Goal: Information Seeking & Learning: Learn about a topic

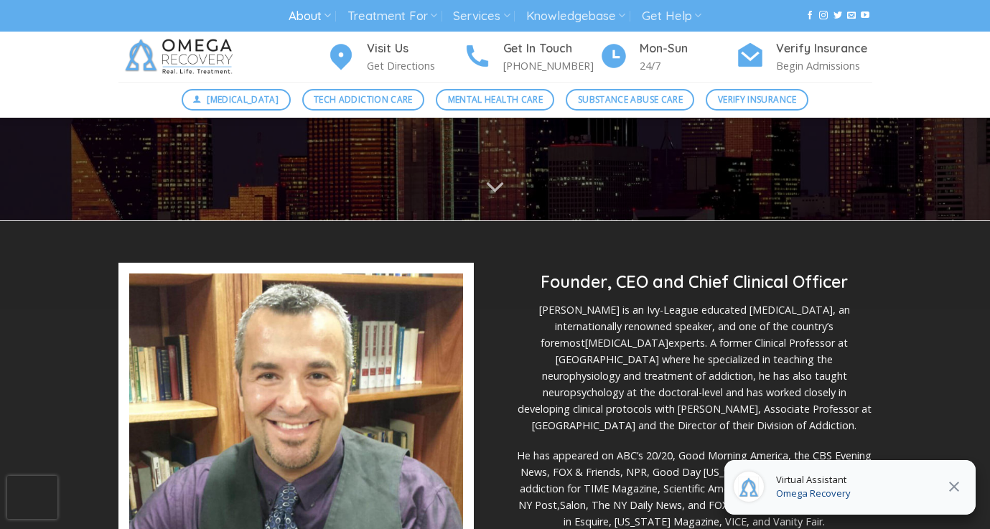
scroll to position [271, 0]
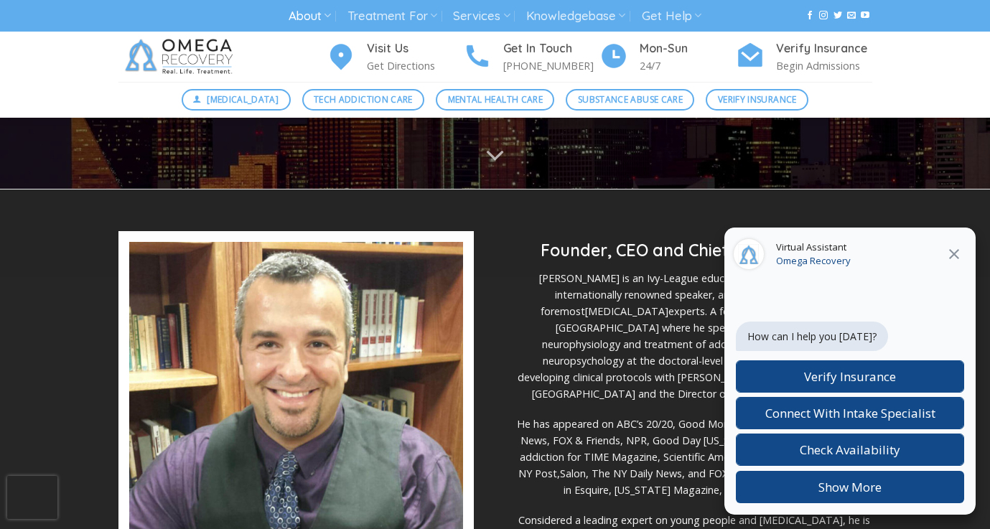
click at [948, 253] on icon at bounding box center [953, 254] width 17 height 17
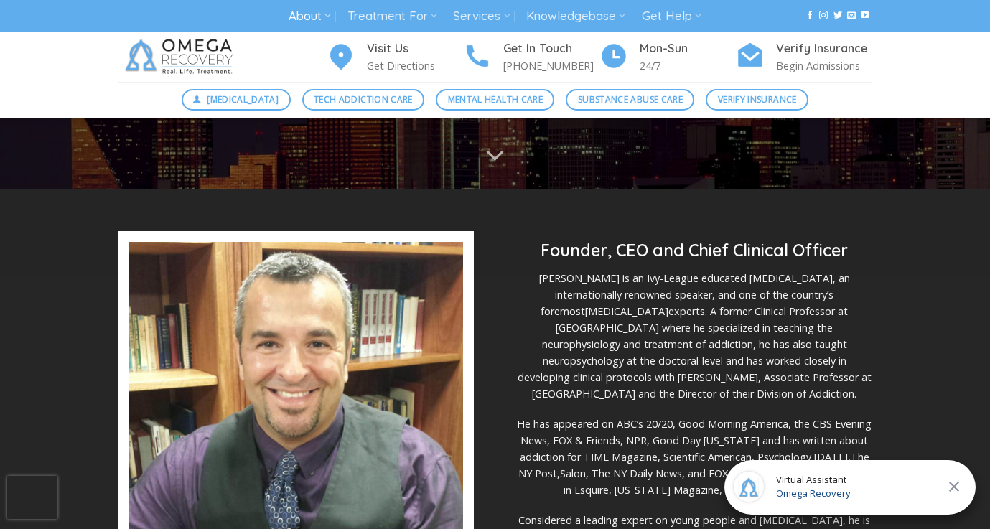
click at [778, 282] on p "[PERSON_NAME] is an Ivy-League educated [MEDICAL_DATA], an internationally reno…" at bounding box center [694, 336] width 355 height 132
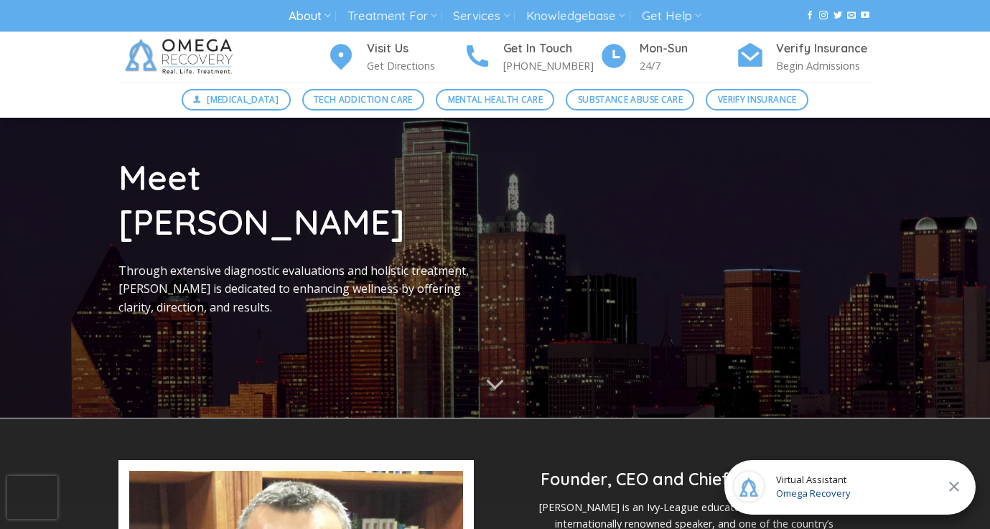
scroll to position [39, 0]
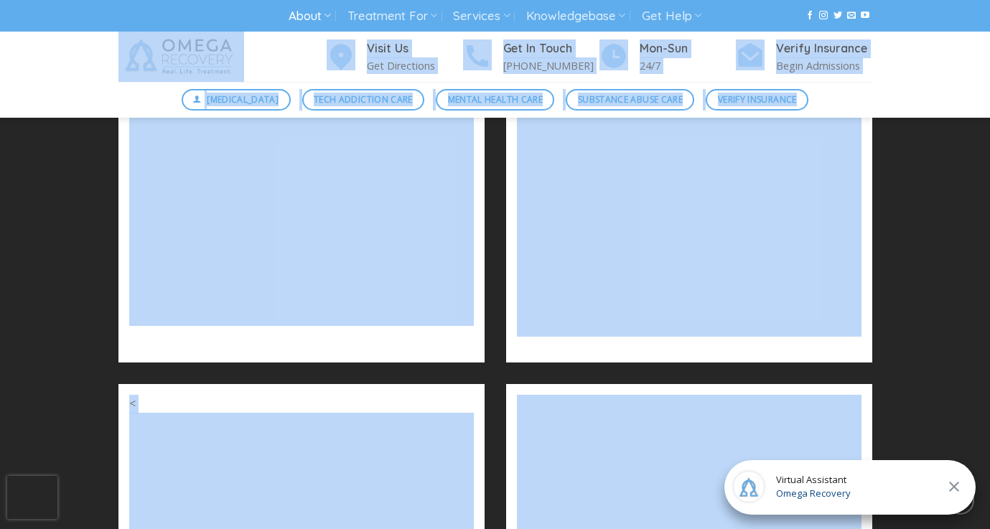
drag, startPoint x: 877, startPoint y: 272, endPoint x: 760, endPoint y: 27, distance: 272.0
click at [760, 27] on div "About About Omega Recovery Meet [PERSON_NAME] Meet Our Staff In The News [PERSO…" at bounding box center [495, 102] width 990 height 3851
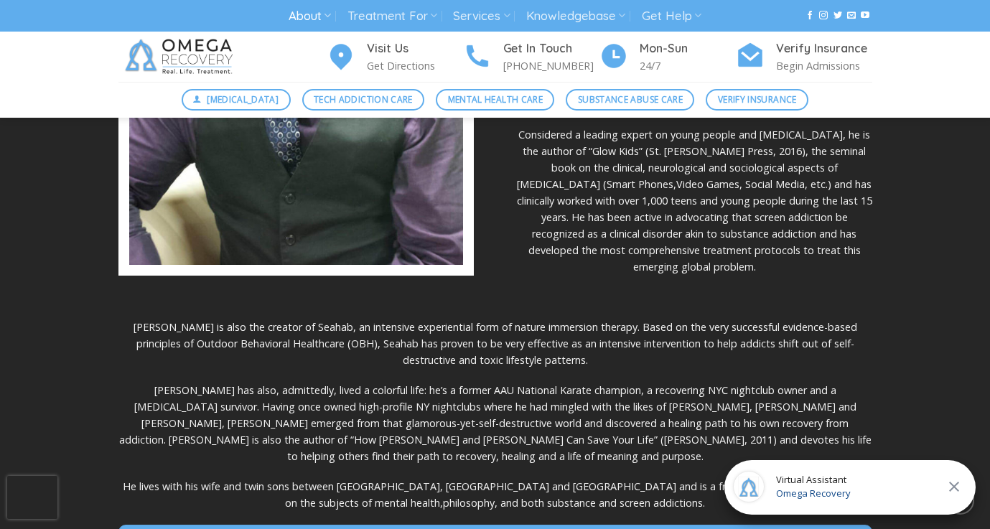
scroll to position [642, 0]
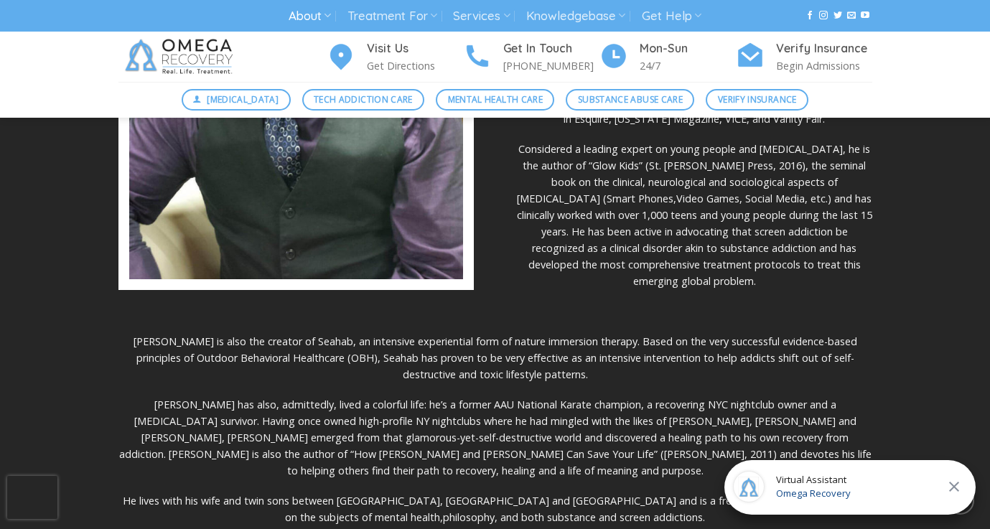
click at [646, 398] on p "[PERSON_NAME] has also, admittedly, lived a colorful life: he’s a former AAU Na…" at bounding box center [495, 437] width 754 height 83
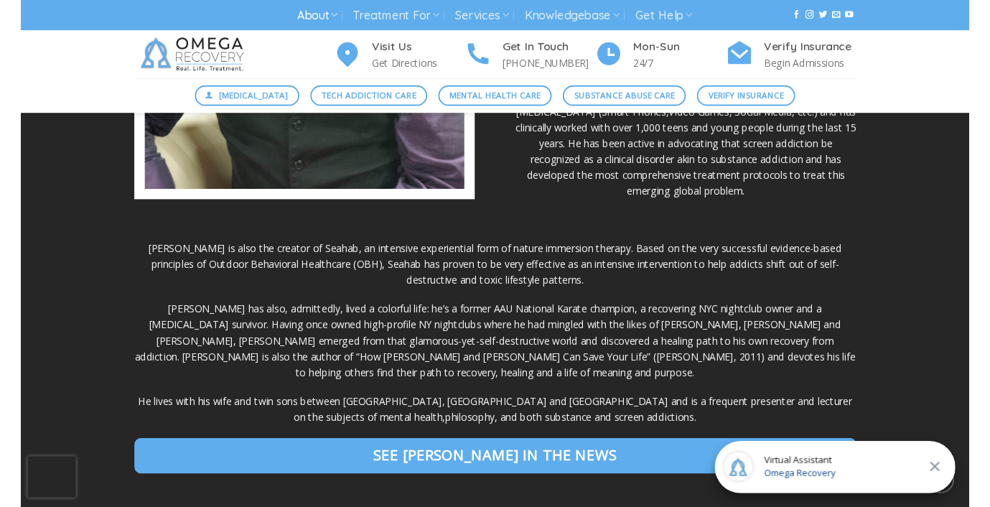
scroll to position [727, 0]
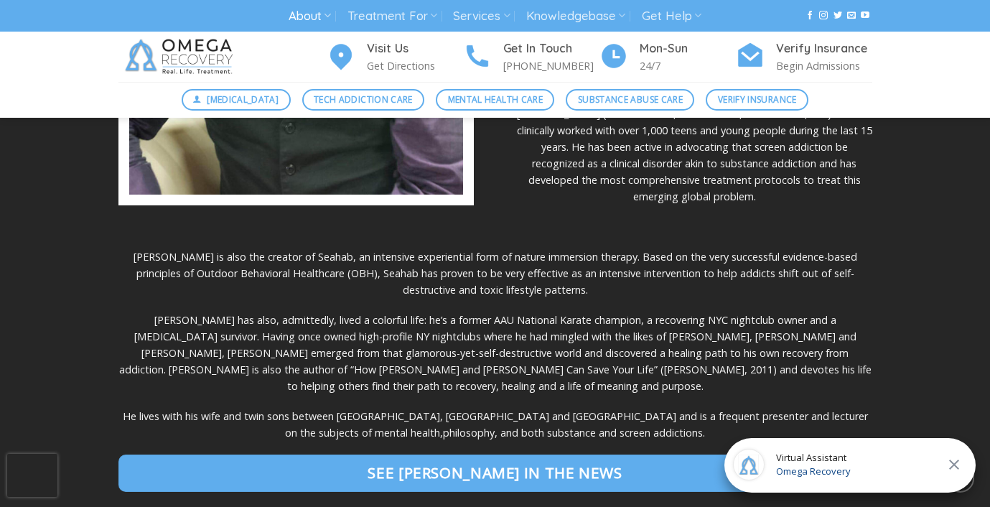
click at [414, 312] on p "[PERSON_NAME] has also, admittedly, lived a colorful life: he’s a former AAU Na…" at bounding box center [495, 353] width 754 height 83
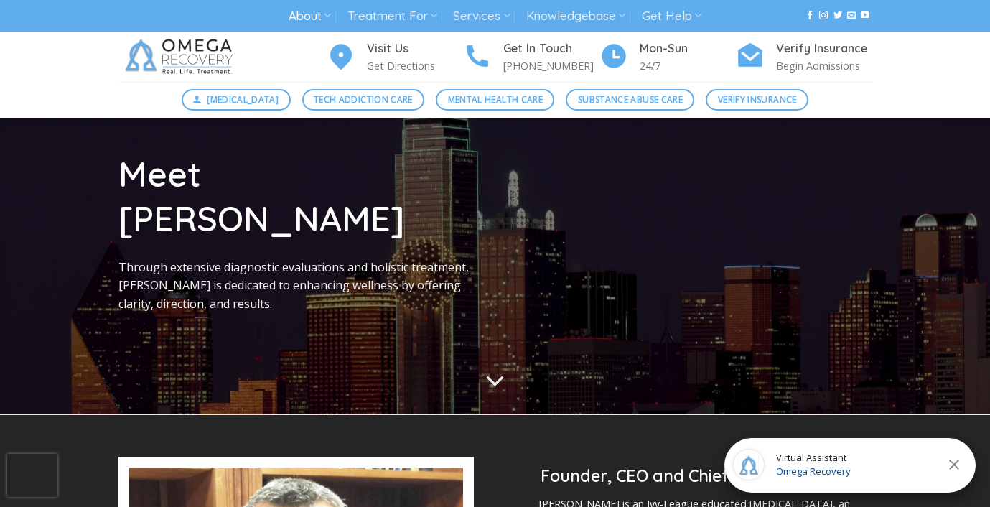
click at [487, 363] on icon "Scroll for more" at bounding box center [495, 381] width 20 height 36
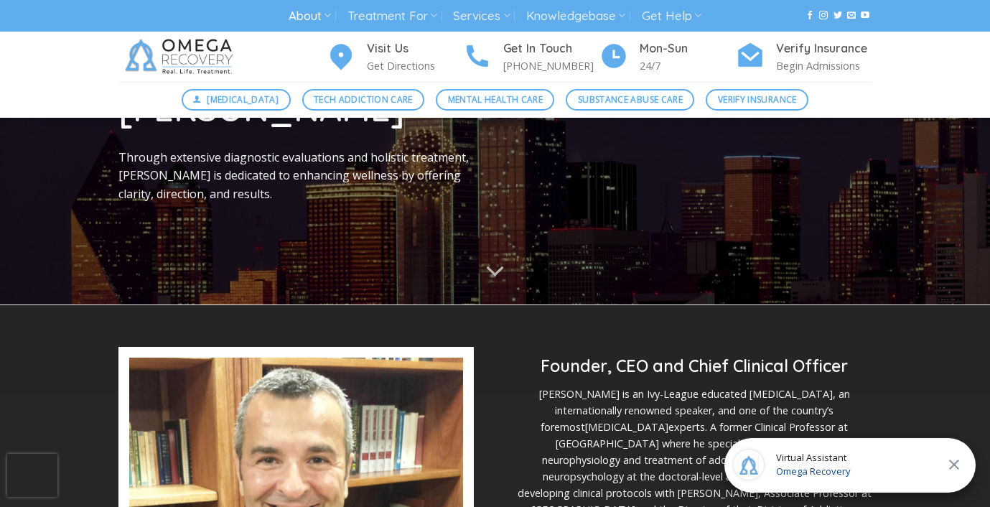
scroll to position [0, 0]
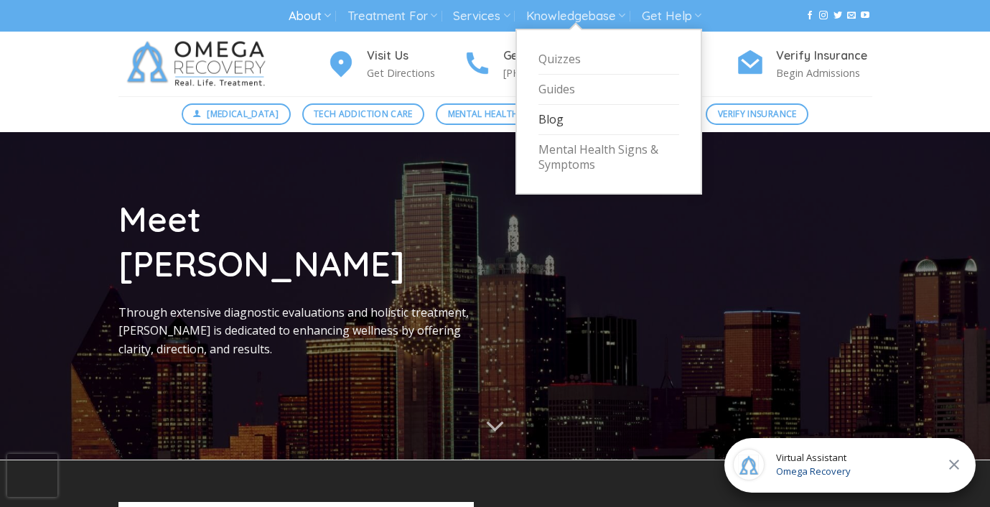
click at [551, 129] on link "Blog" at bounding box center [608, 120] width 141 height 30
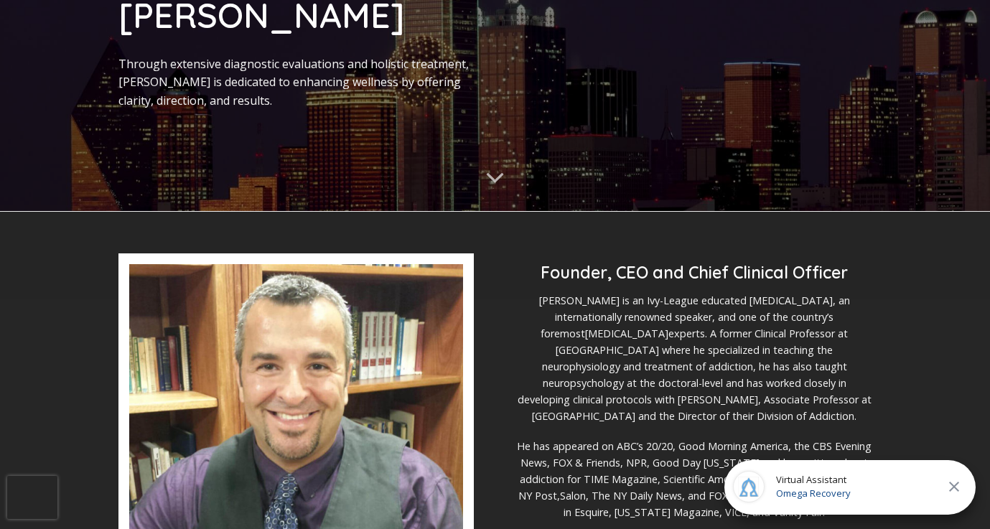
click at [355, 375] on img at bounding box center [296, 468] width 334 height 408
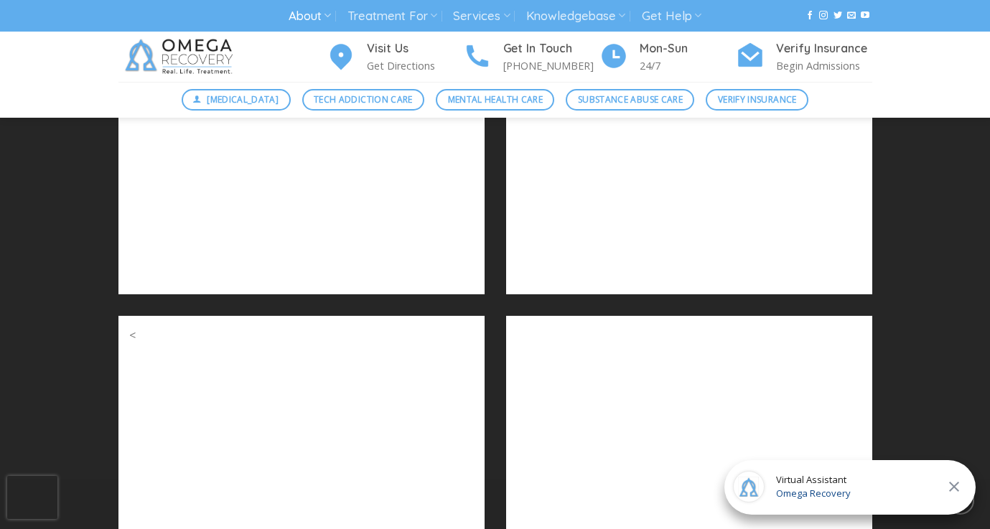
scroll to position [1939, 0]
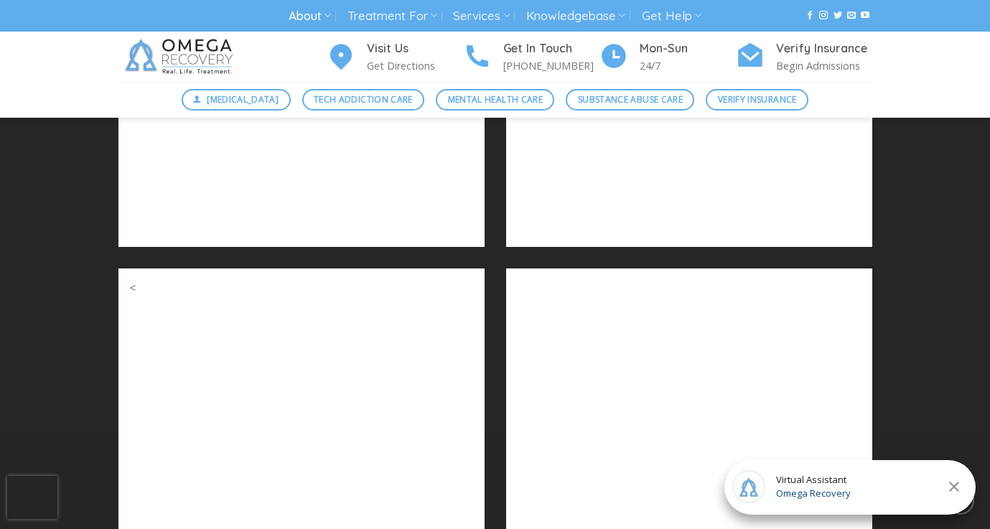
click at [492, 343] on div "<" at bounding box center [302, 416] width 388 height 297
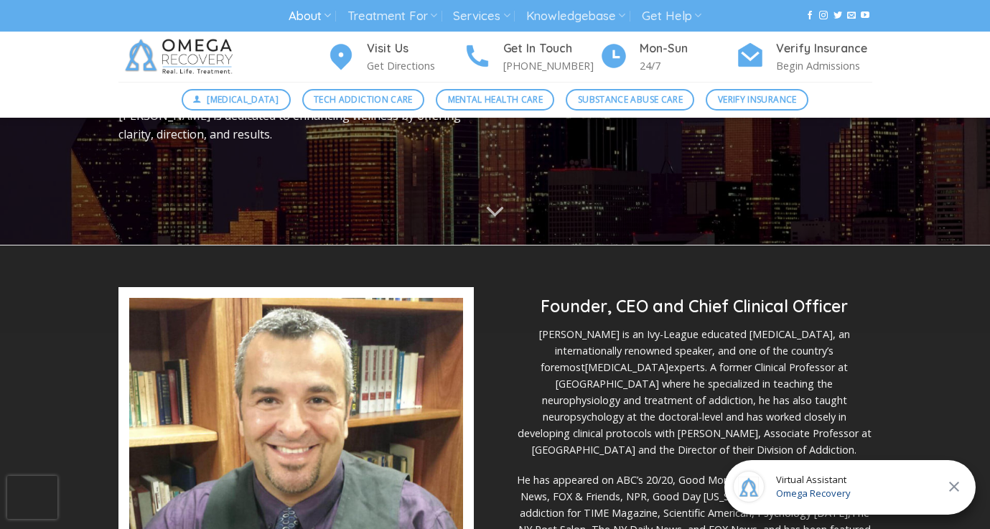
scroll to position [215, 0]
click at [579, 325] on p "[PERSON_NAME] is an Ivy-League educated [MEDICAL_DATA], an internationally reno…" at bounding box center [694, 391] width 355 height 132
click at [379, 364] on img at bounding box center [296, 501] width 334 height 408
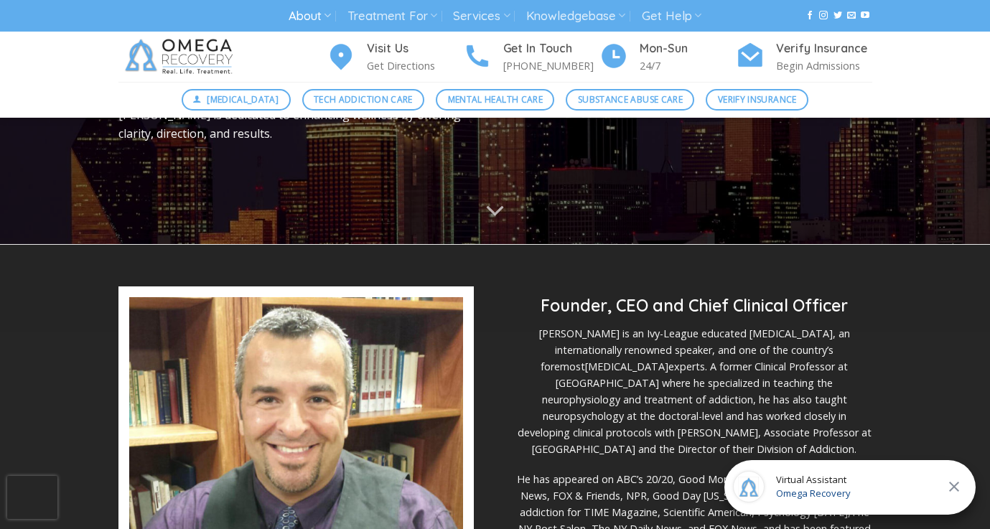
click at [379, 364] on img at bounding box center [296, 501] width 334 height 408
click at [633, 381] on p "[PERSON_NAME] is an Ivy-League educated [MEDICAL_DATA], an internationally reno…" at bounding box center [694, 391] width 355 height 132
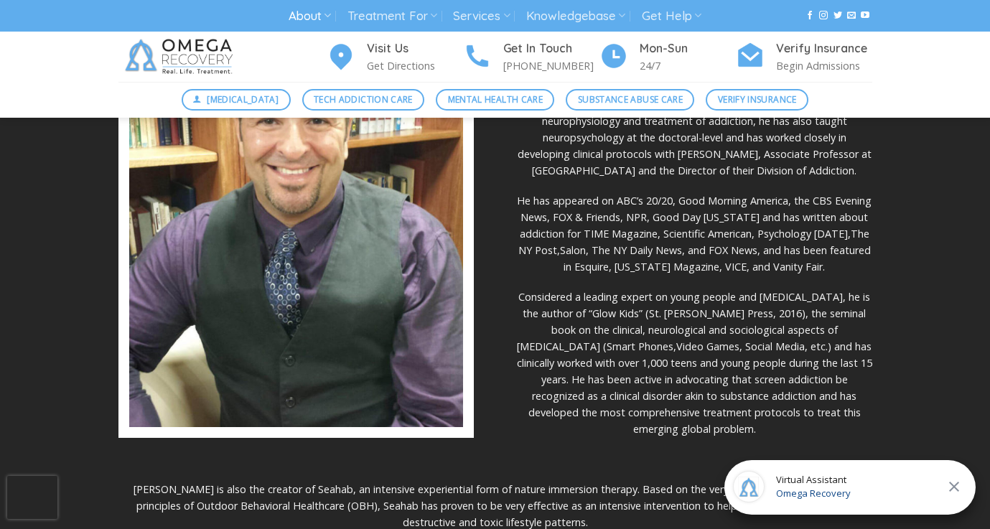
click at [657, 354] on p "Considered a leading expert on young people and digital addiction, he is the au…" at bounding box center [694, 363] width 355 height 149
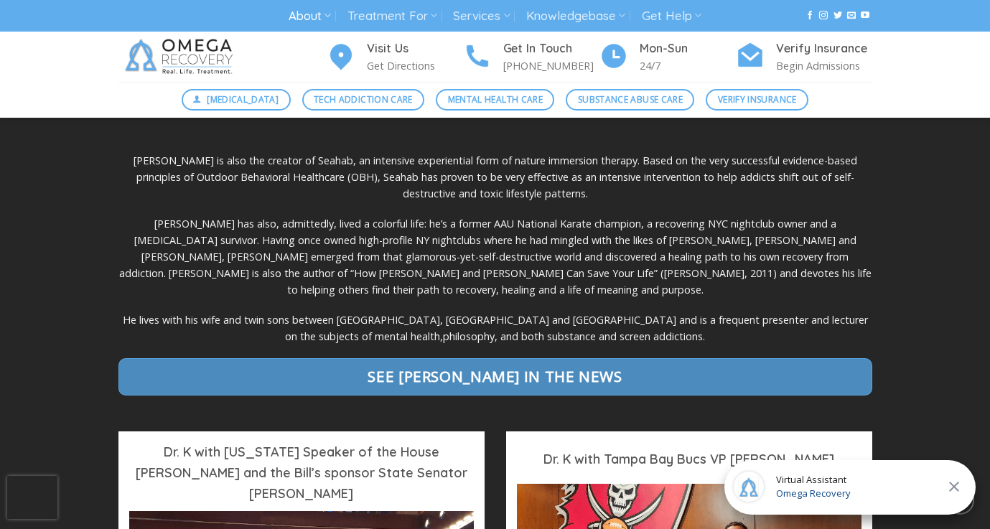
scroll to position [828, 0]
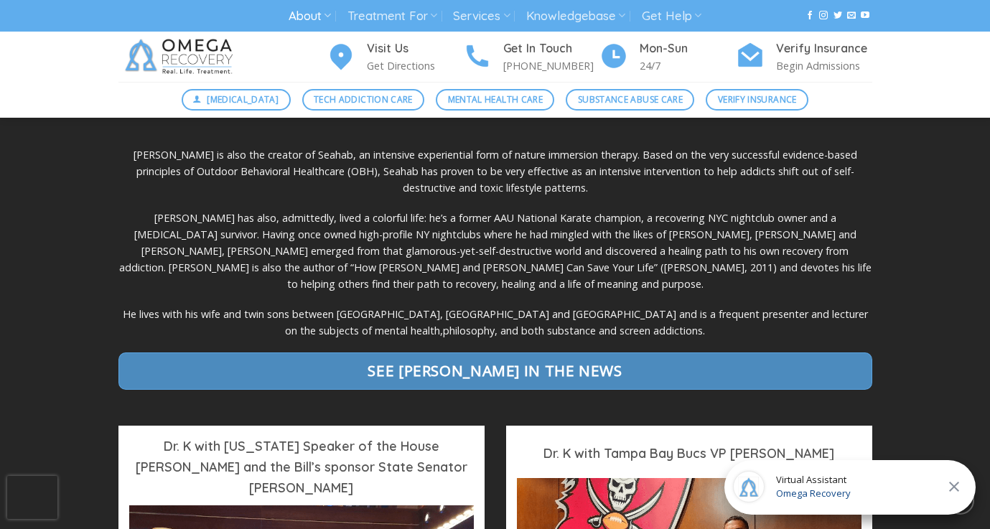
click at [494, 359] on span "See [PERSON_NAME] in the News" at bounding box center [495, 371] width 254 height 24
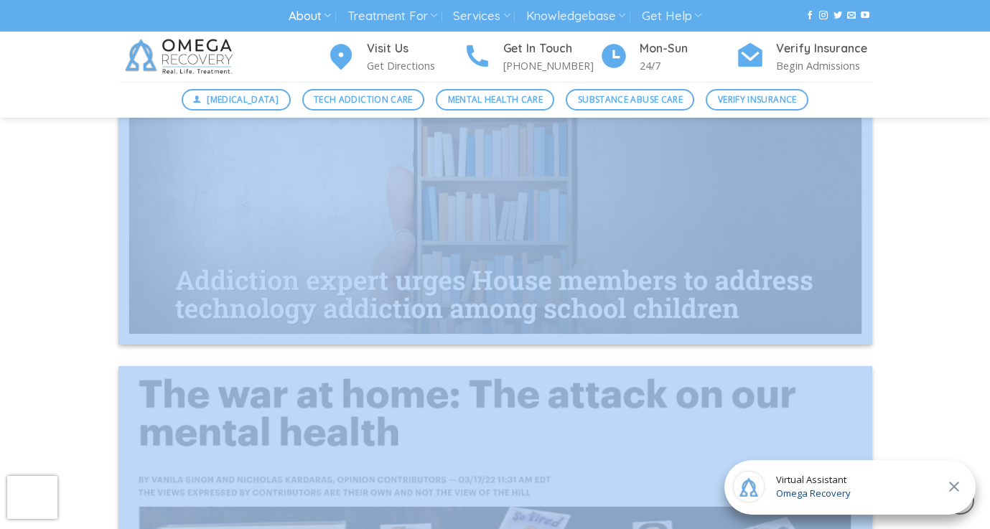
scroll to position [6302, 0]
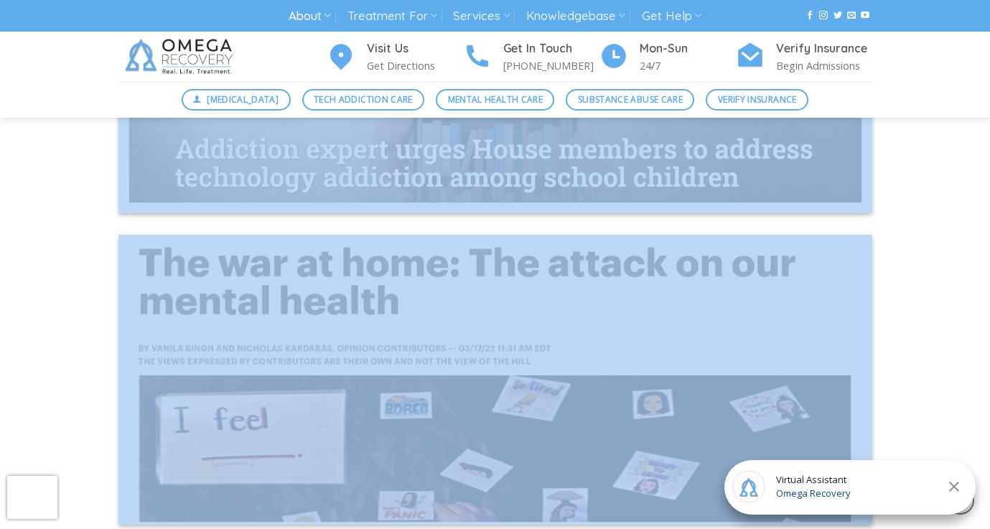
drag, startPoint x: 930, startPoint y: 176, endPoint x: 788, endPoint y: 431, distance: 292.8
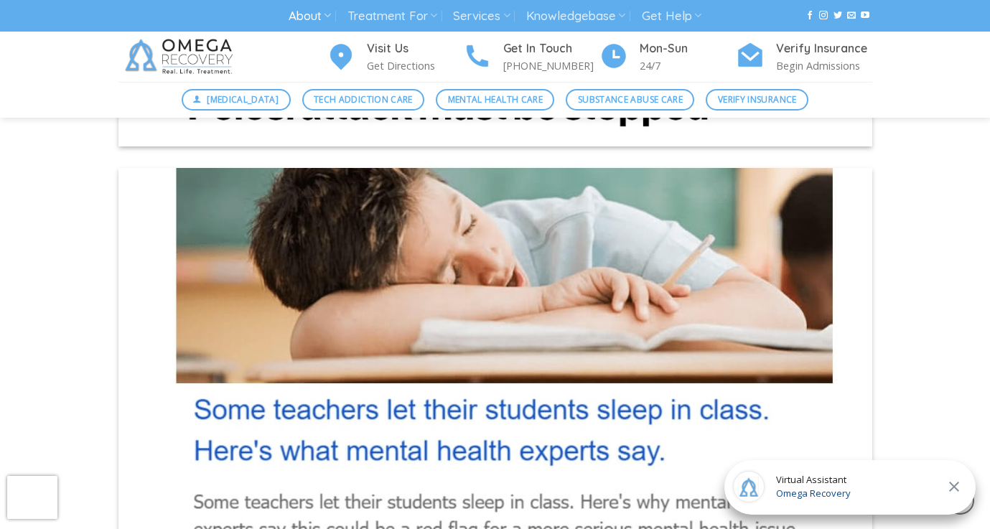
scroll to position [3785, 0]
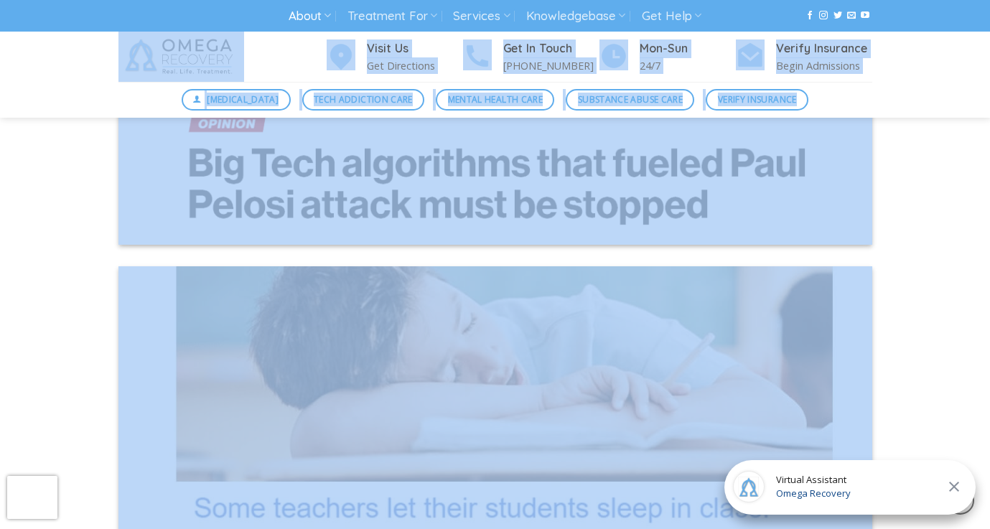
drag, startPoint x: 926, startPoint y: 282, endPoint x: 889, endPoint y: 22, distance: 263.3
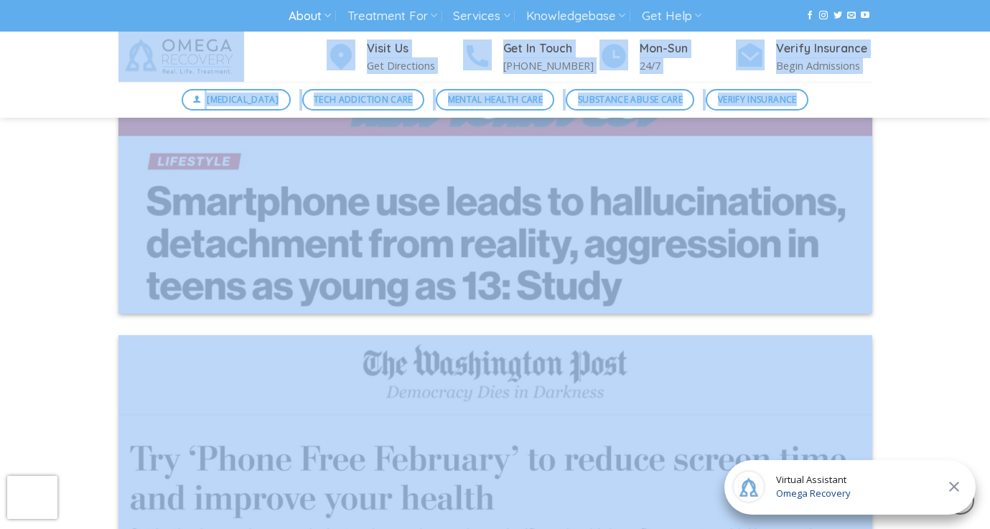
scroll to position [0, 0]
